Goal: Participate in discussion

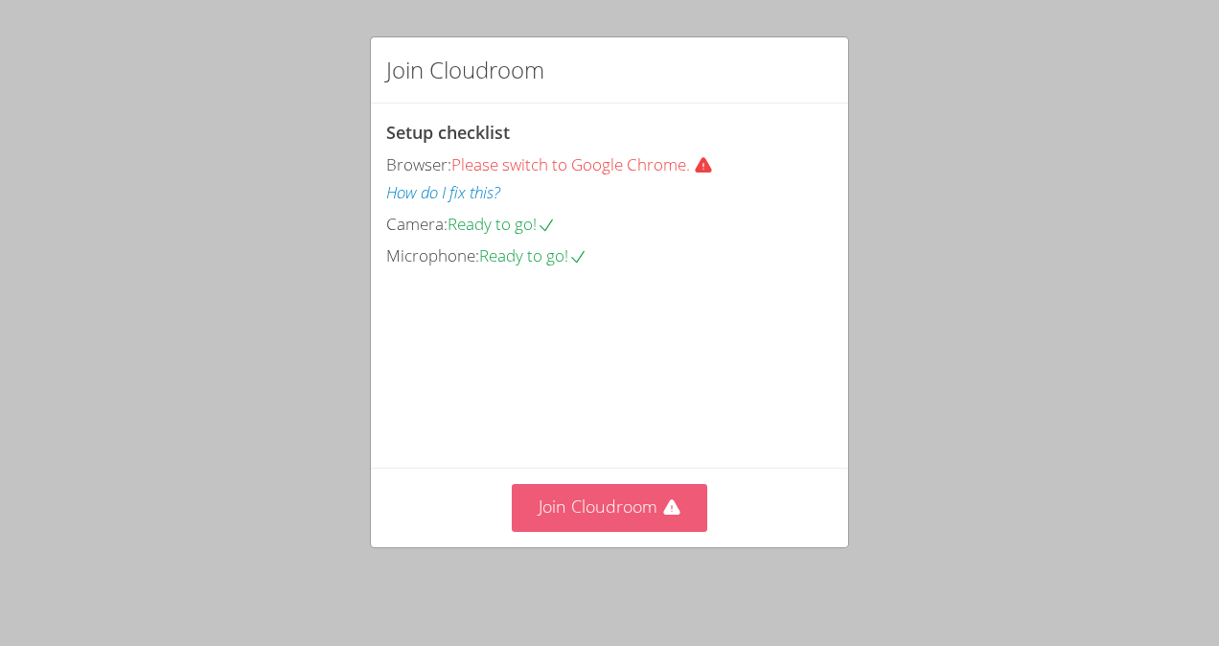
click at [592, 512] on button "Join Cloudroom" at bounding box center [610, 507] width 196 height 47
click at [567, 513] on button "Join Cloudroom" at bounding box center [610, 507] width 196 height 47
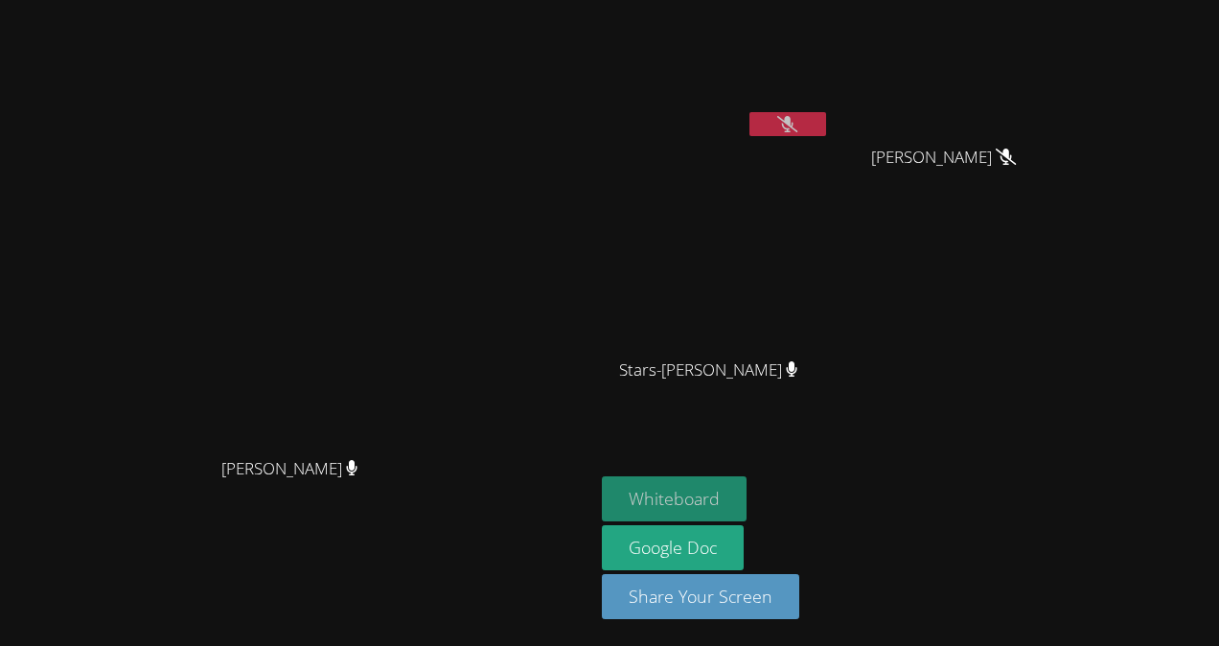
click at [747, 494] on button "Whiteboard" at bounding box center [674, 498] width 145 height 45
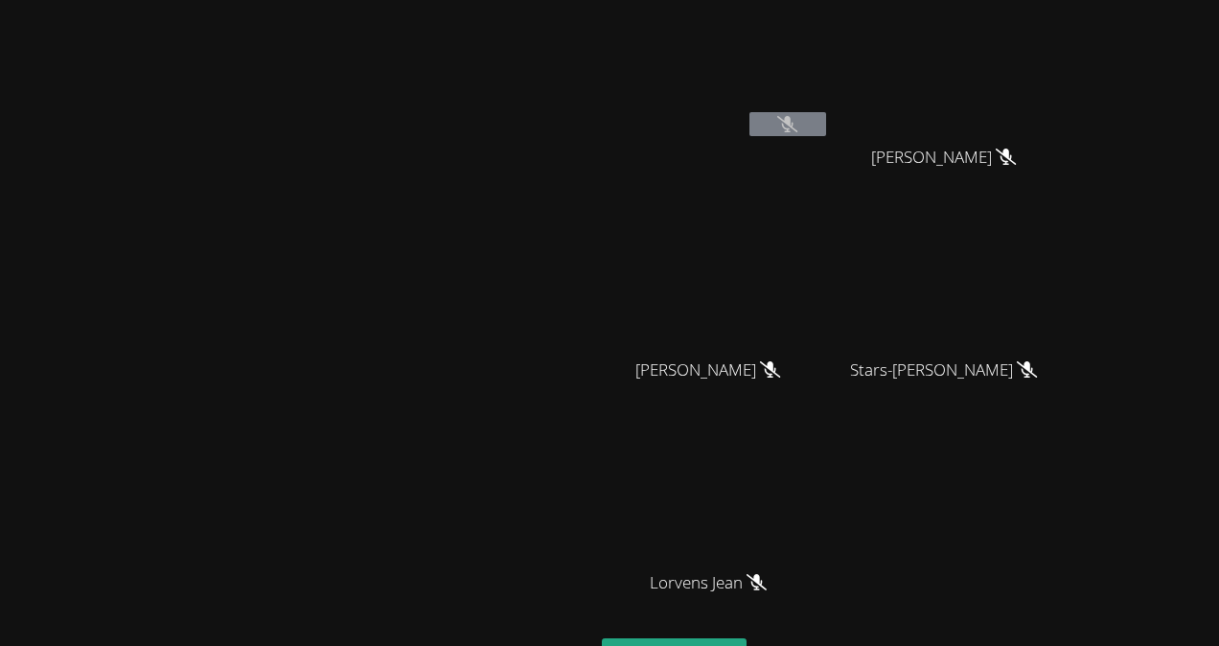
click at [826, 127] on button at bounding box center [787, 124] width 77 height 24
click at [826, 132] on button at bounding box center [787, 124] width 77 height 24
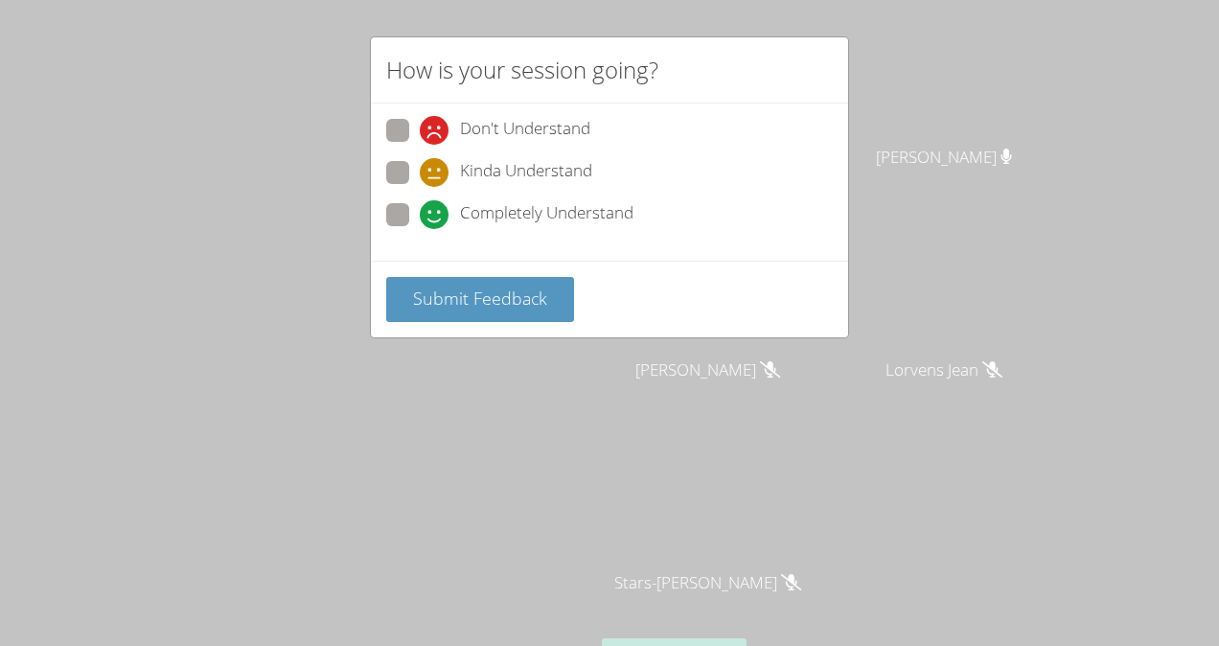
click at [416, 120] on label "Don't Understand" at bounding box center [488, 132] width 204 height 26
click at [420, 120] on input "Don't Understand" at bounding box center [428, 127] width 16 height 16
radio input "true"
click at [496, 317] on button "Submit Feedback" at bounding box center [480, 299] width 188 height 45
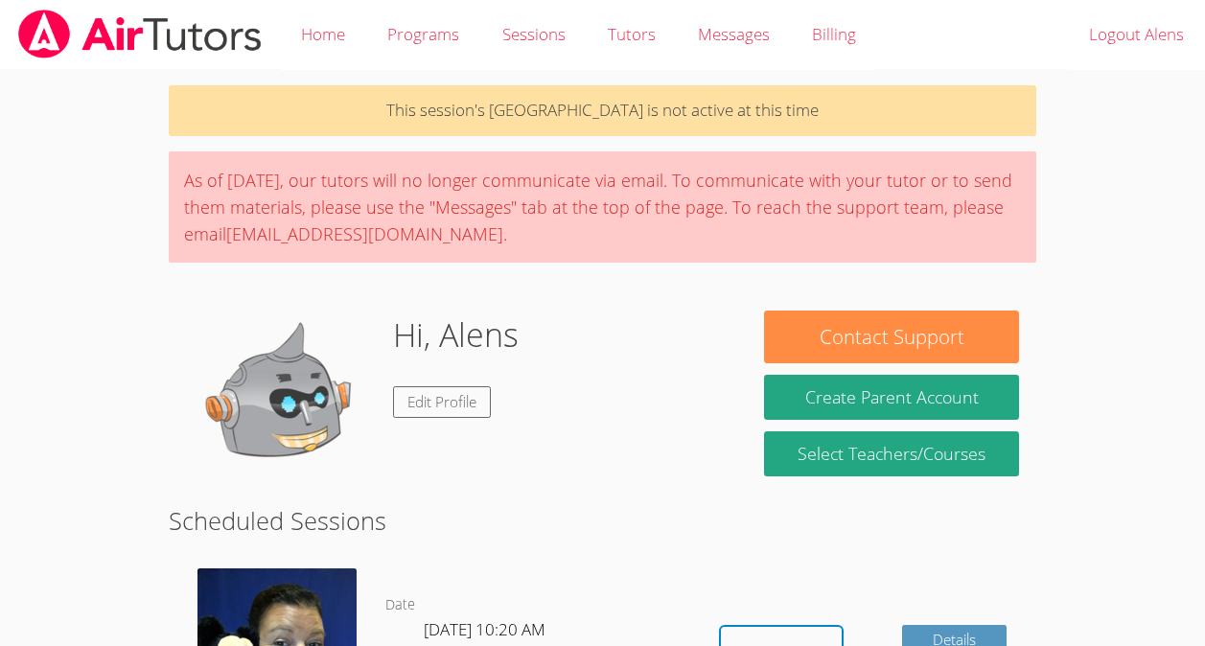
scroll to position [169, 0]
